Goal: Transaction & Acquisition: Purchase product/service

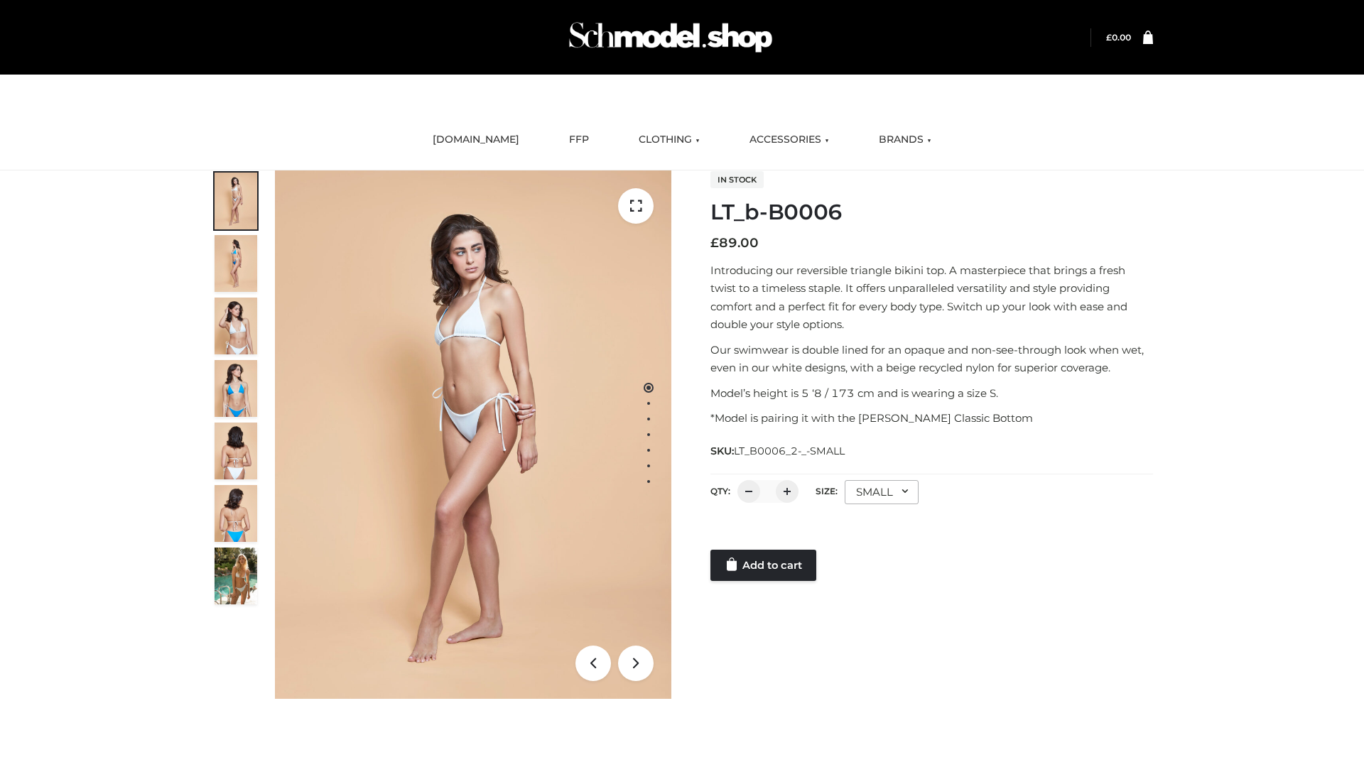
click at [765, 566] on link "Add to cart" at bounding box center [764, 565] width 106 height 31
